Goal: Use online tool/utility

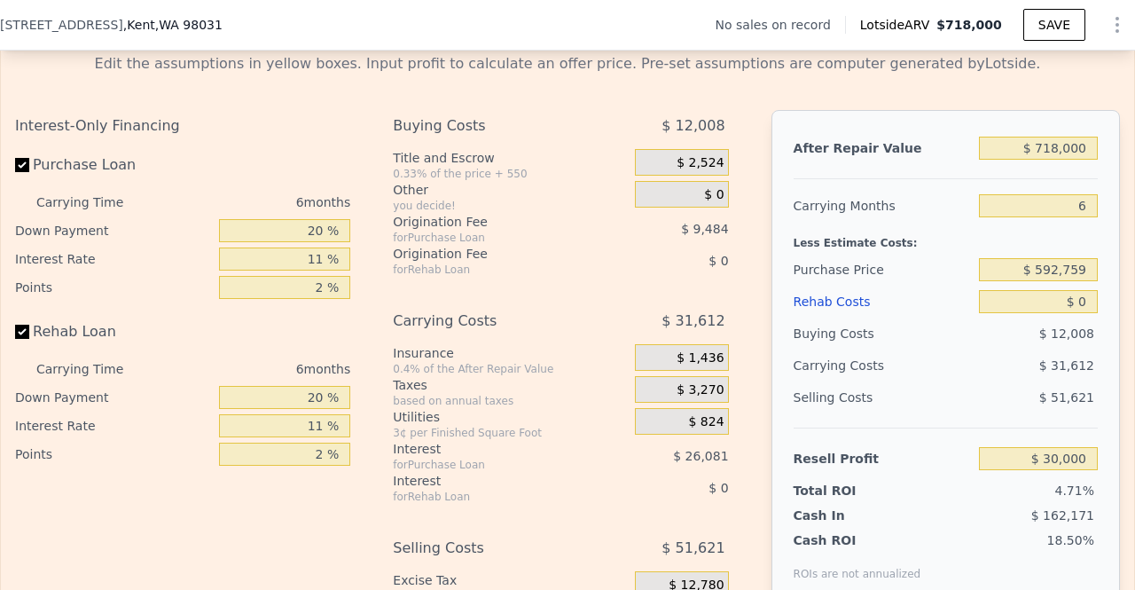
scroll to position [2536, 0]
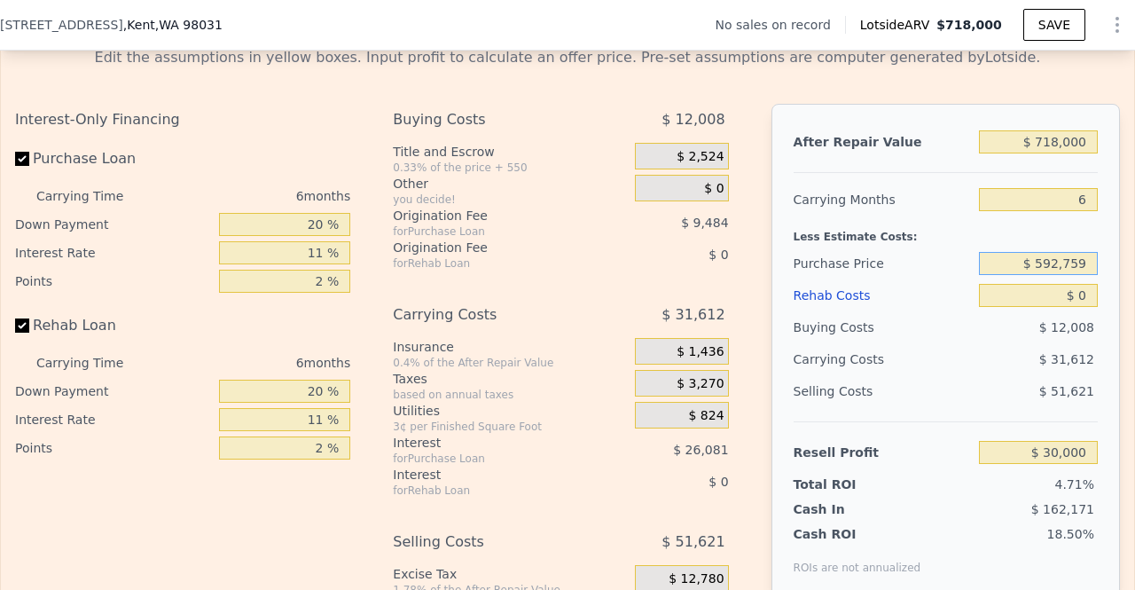
click at [1049, 275] on input "$ 592,759" at bounding box center [1038, 263] width 119 height 23
drag, startPoint x: 1073, startPoint y: 287, endPoint x: 965, endPoint y: 290, distance: 108.2
click at [965, 279] on div "Purchase Price $ 592,759" at bounding box center [946, 263] width 304 height 32
type input "$ 425,000"
type input "$ 208,382"
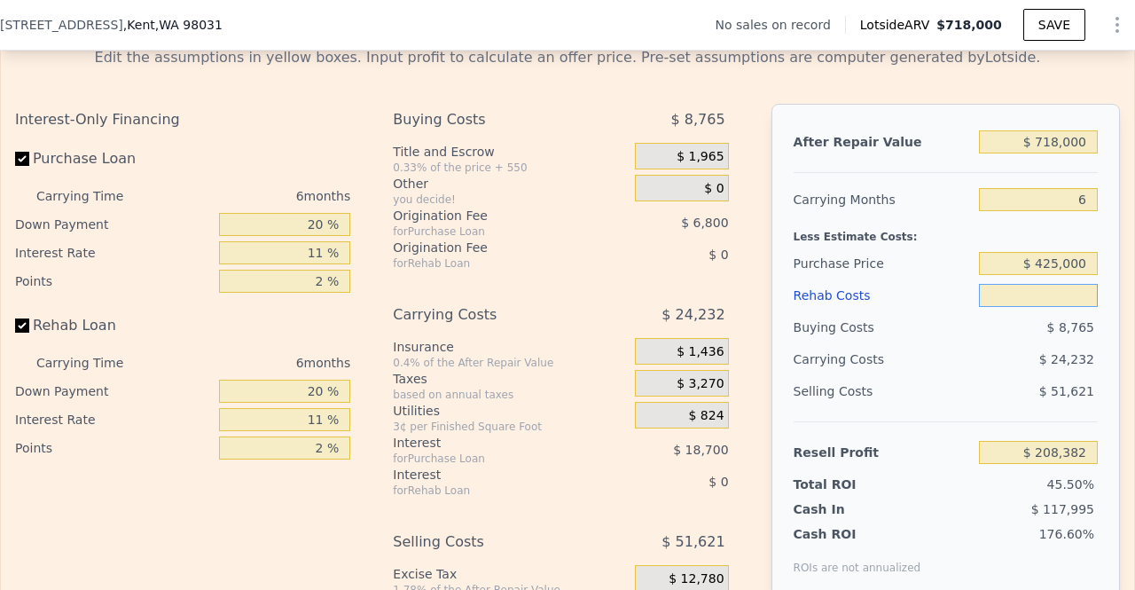
type input "$ 2"
type input "$ 208,380"
type input "$ 20,000"
type input "$ 187,180"
type input "$ 200,000"
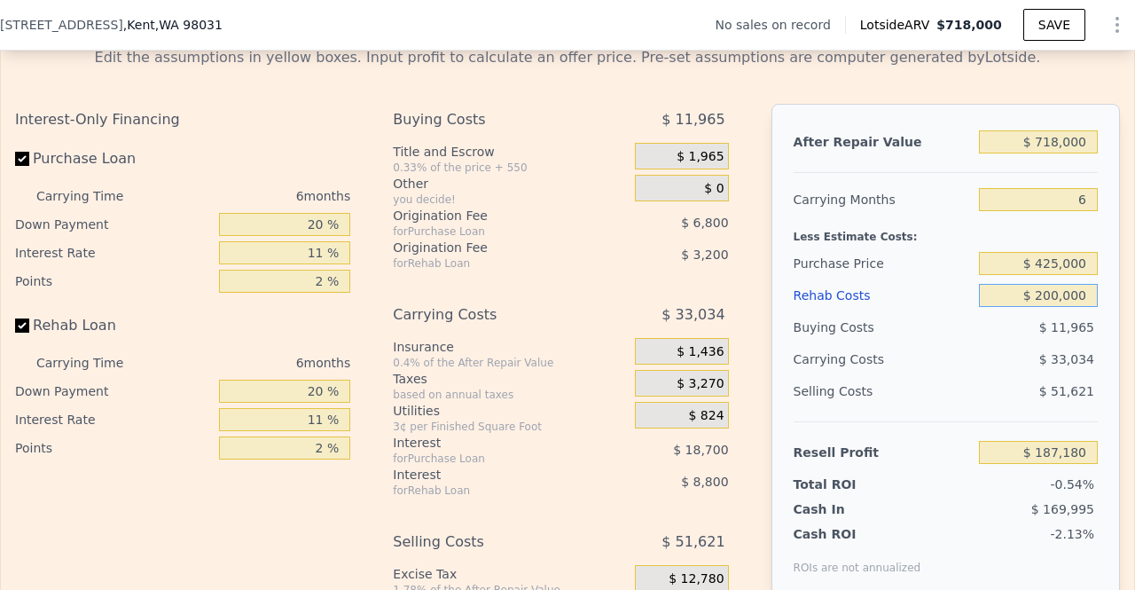
type input "-$ 3,620"
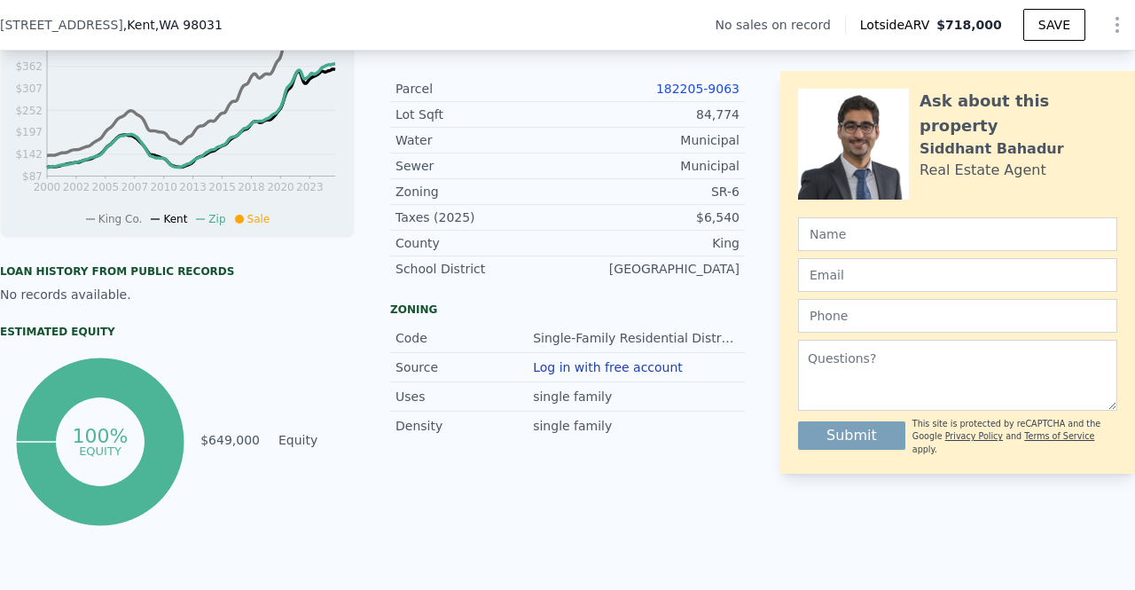
scroll to position [490, 0]
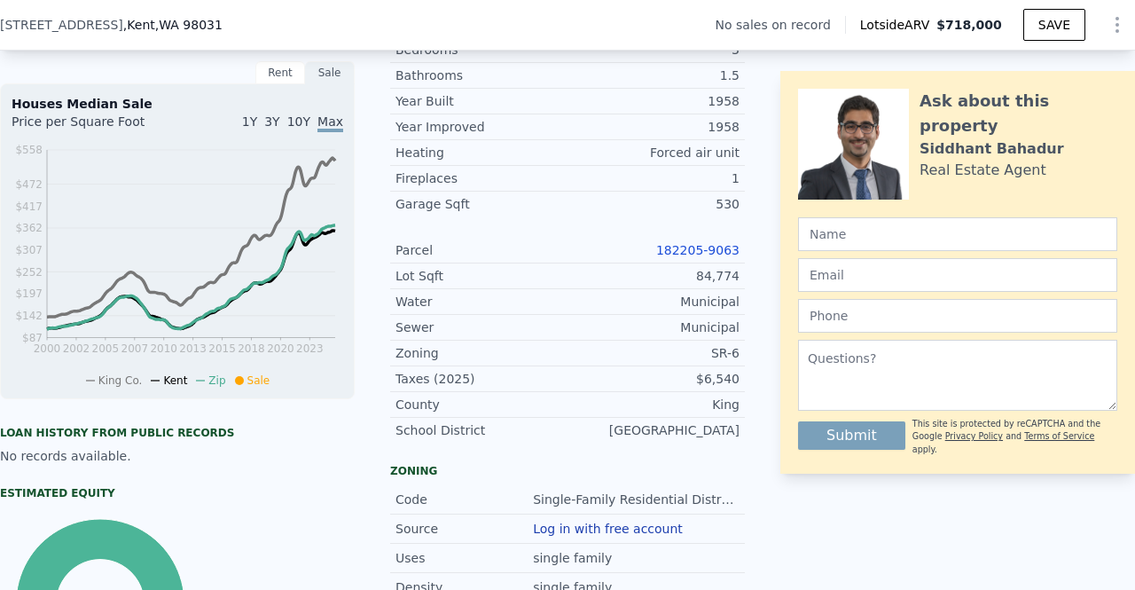
type input "$ 0"
type input "$ 30,000"
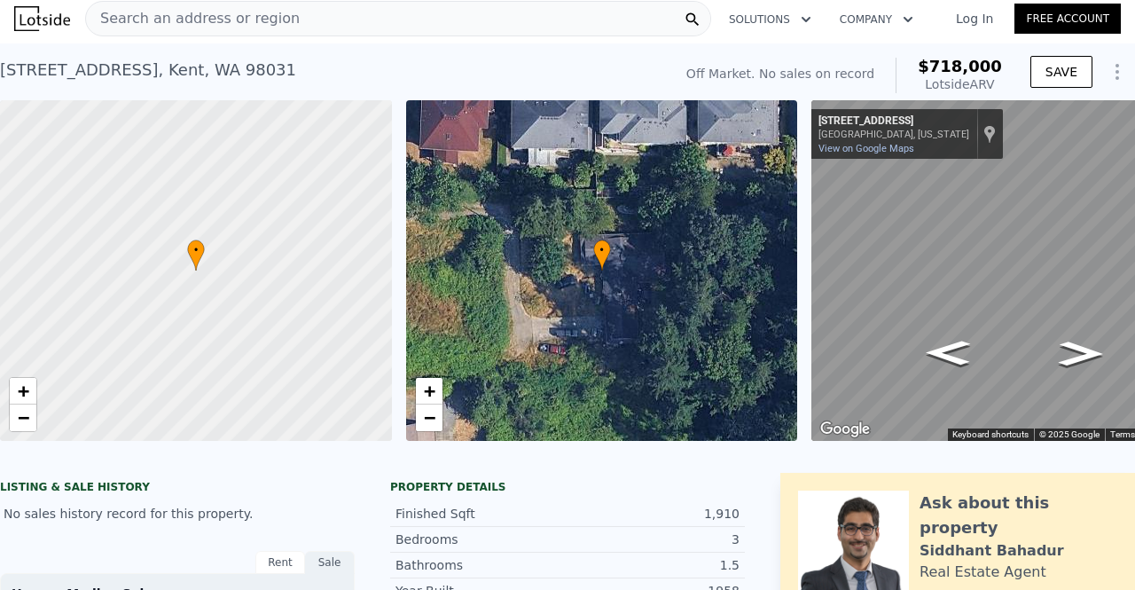
scroll to position [0, 0]
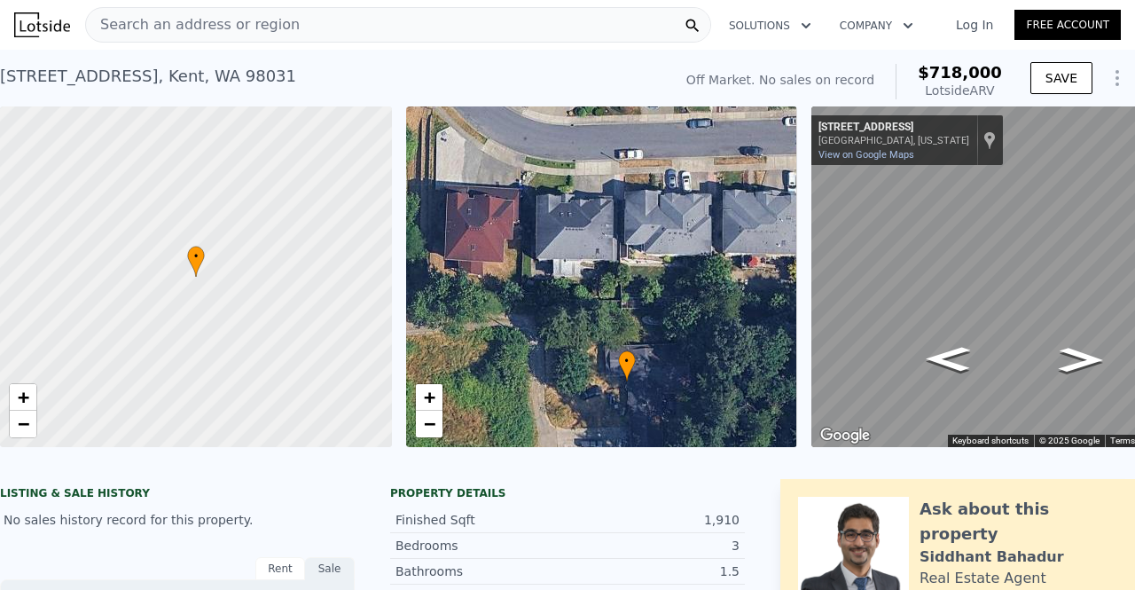
drag, startPoint x: 635, startPoint y: 209, endPoint x: 660, endPoint y: 314, distance: 107.6
click at [660, 314] on div "• + −" at bounding box center [602, 276] width 392 height 341
click at [435, 428] on link "−" at bounding box center [429, 424] width 27 height 27
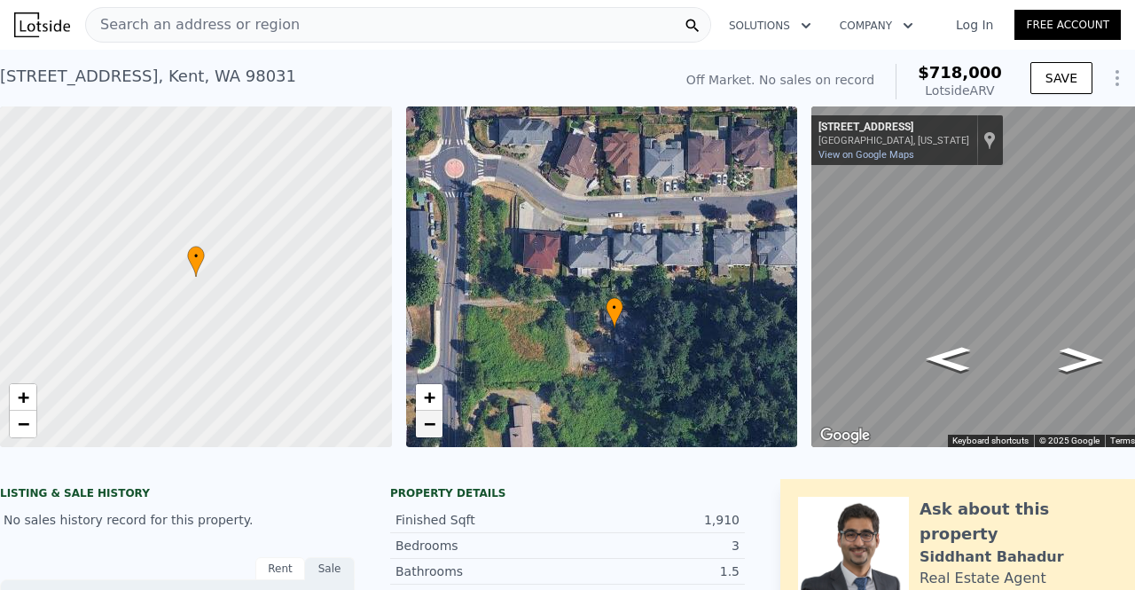
click at [435, 428] on link "−" at bounding box center [429, 424] width 27 height 27
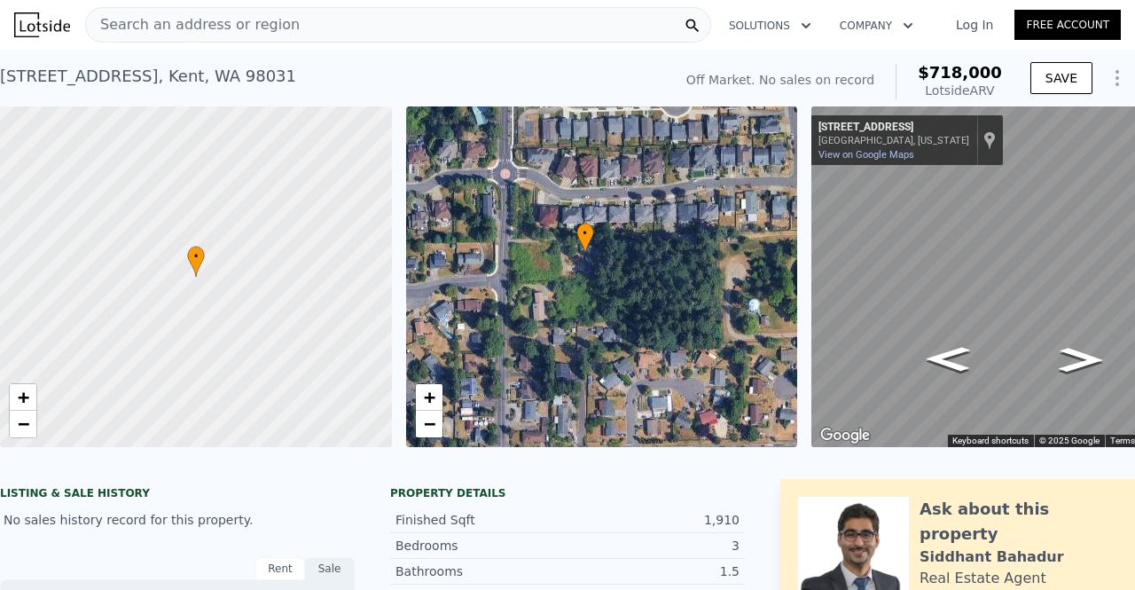
drag, startPoint x: 694, startPoint y: 319, endPoint x: 678, endPoint y: 269, distance: 53.3
click at [678, 269] on div "• + −" at bounding box center [602, 276] width 392 height 341
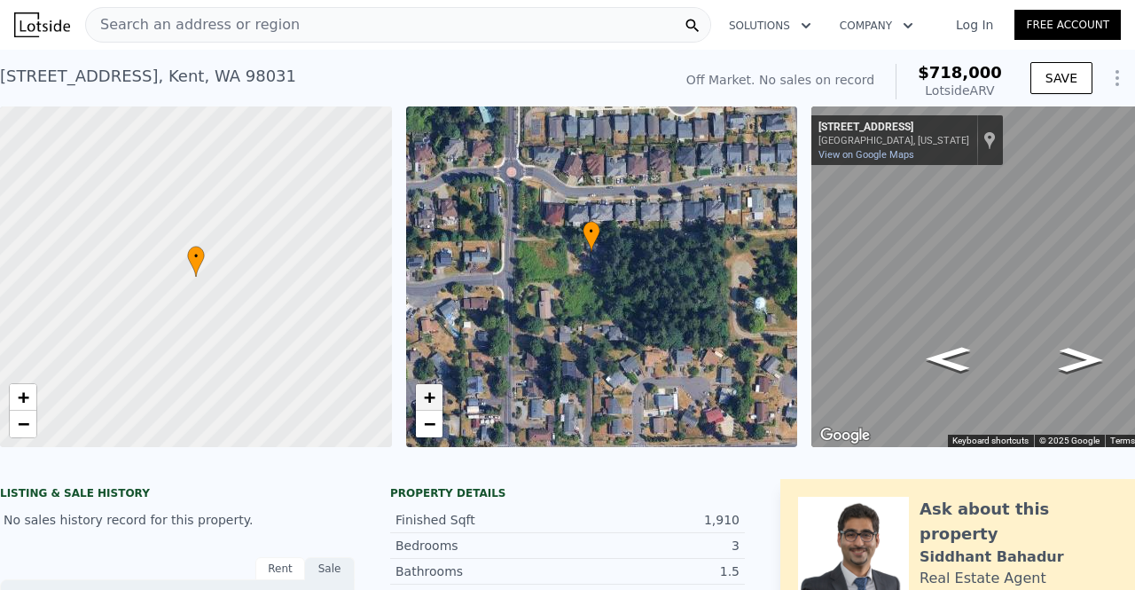
click at [427, 395] on span "+" at bounding box center [429, 397] width 12 height 22
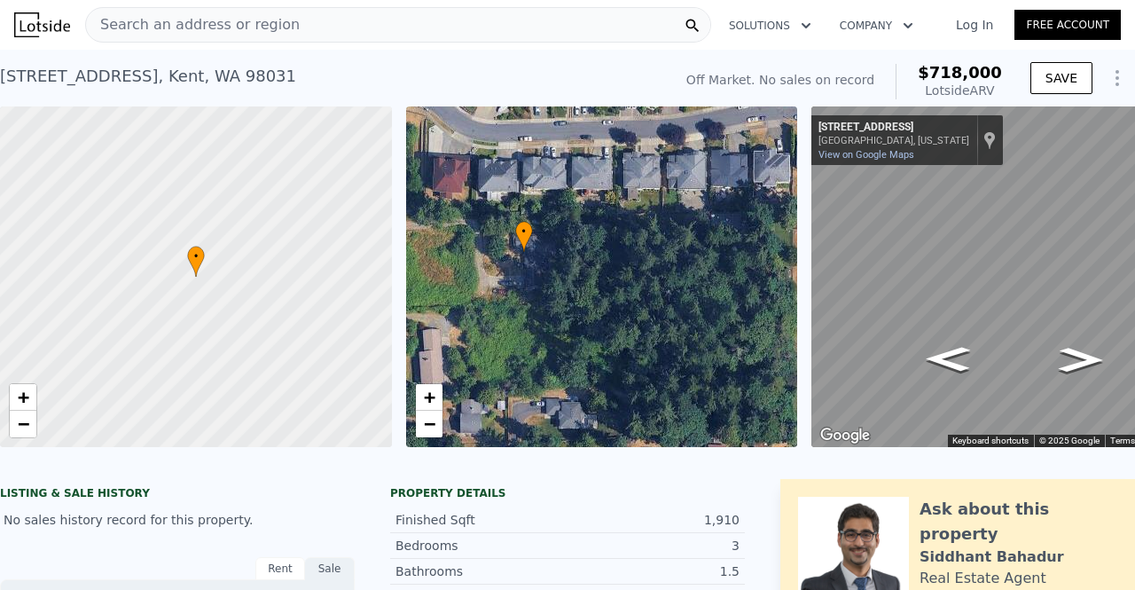
drag, startPoint x: 604, startPoint y: 396, endPoint x: 547, endPoint y: 420, distance: 62.0
click at [547, 420] on div "• + −" at bounding box center [602, 276] width 392 height 341
